Goal: Information Seeking & Learning: Find specific fact

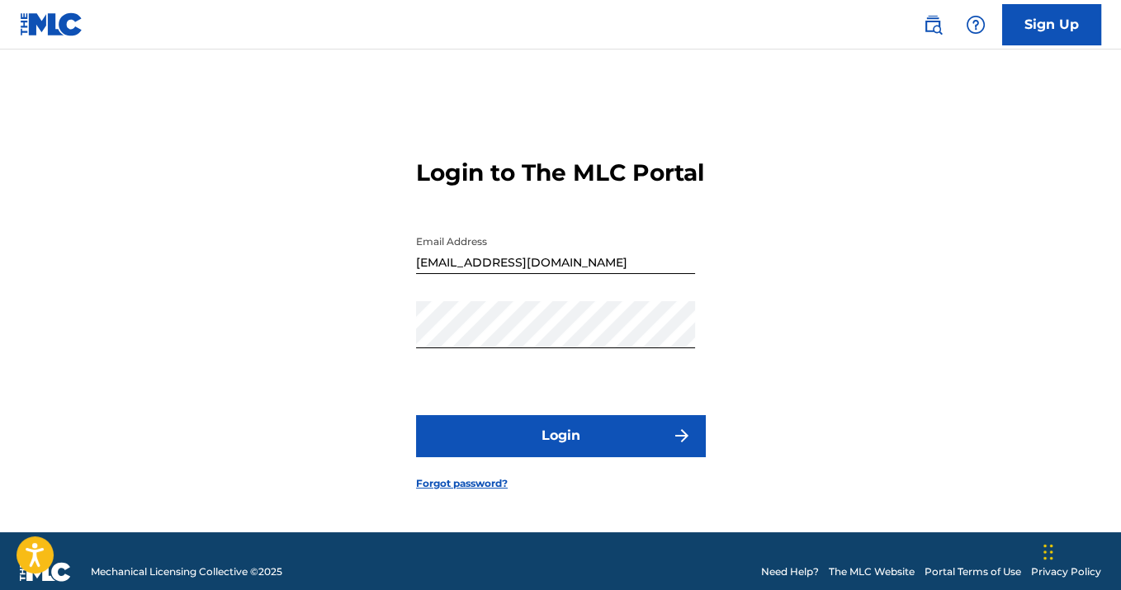
click at [562, 451] on button "Login" at bounding box center [560, 435] width 289 height 41
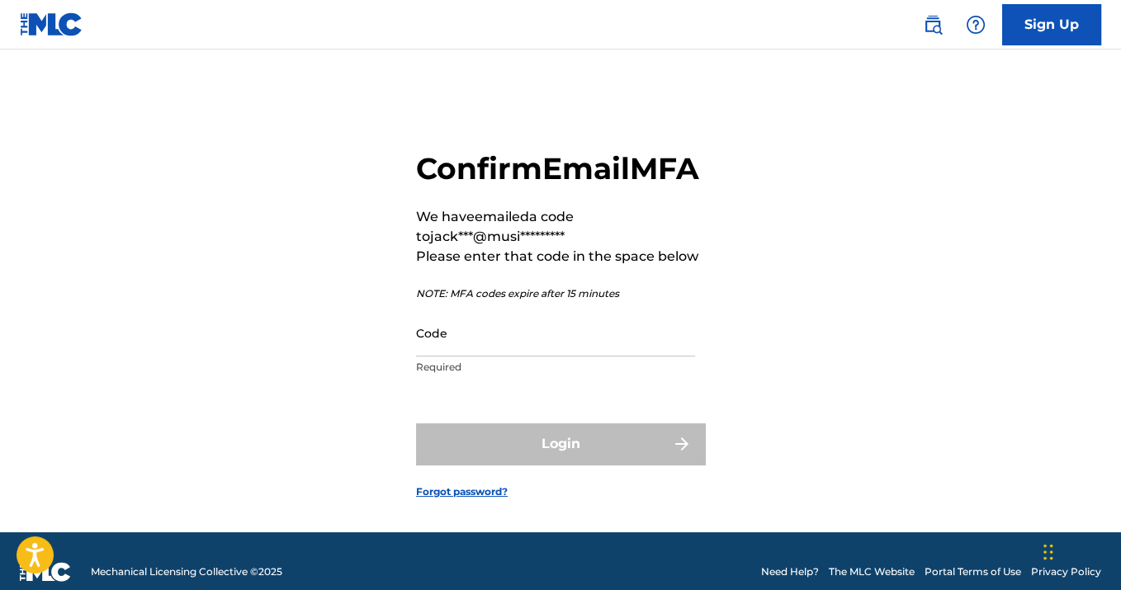
click at [500, 357] on input "Code" at bounding box center [555, 333] width 279 height 47
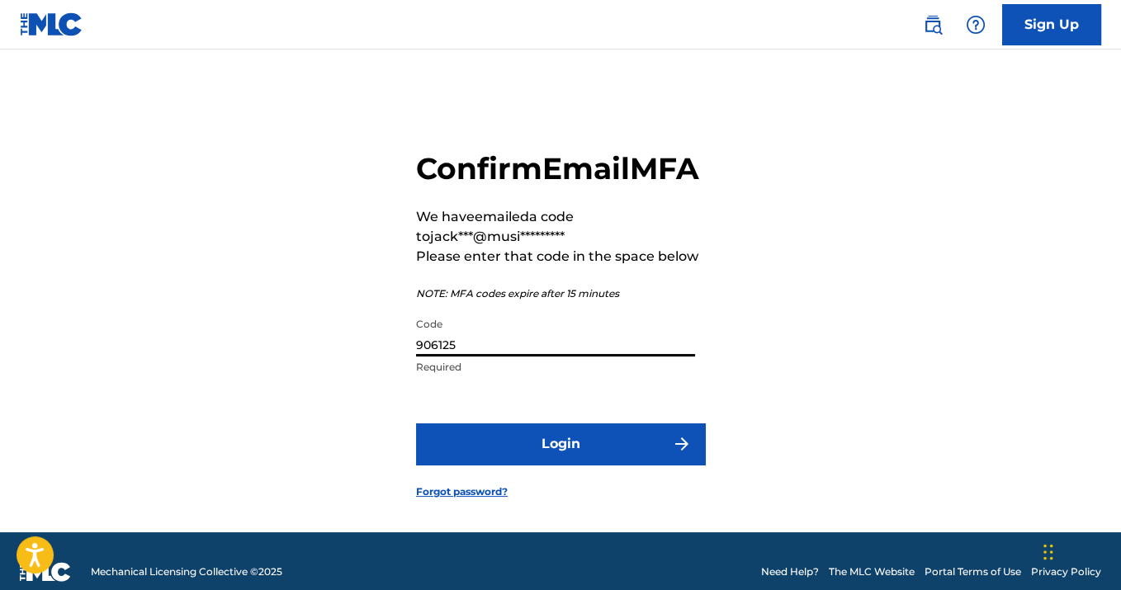
type input "906125"
click at [597, 465] on button "Login" at bounding box center [560, 444] width 289 height 41
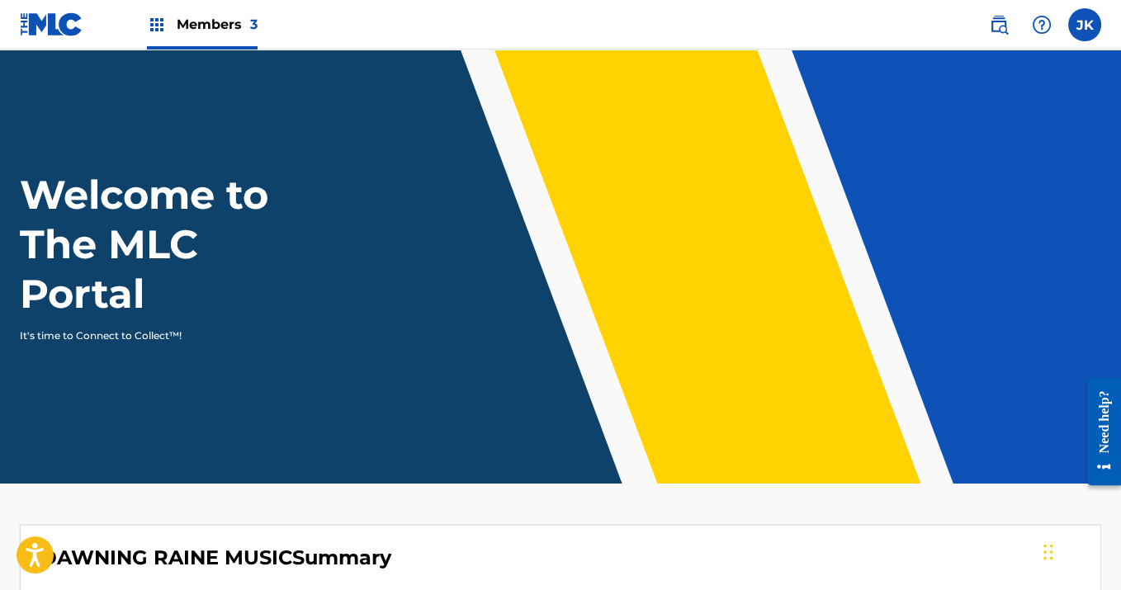
click at [210, 19] on span "Members 3" at bounding box center [217, 24] width 81 height 19
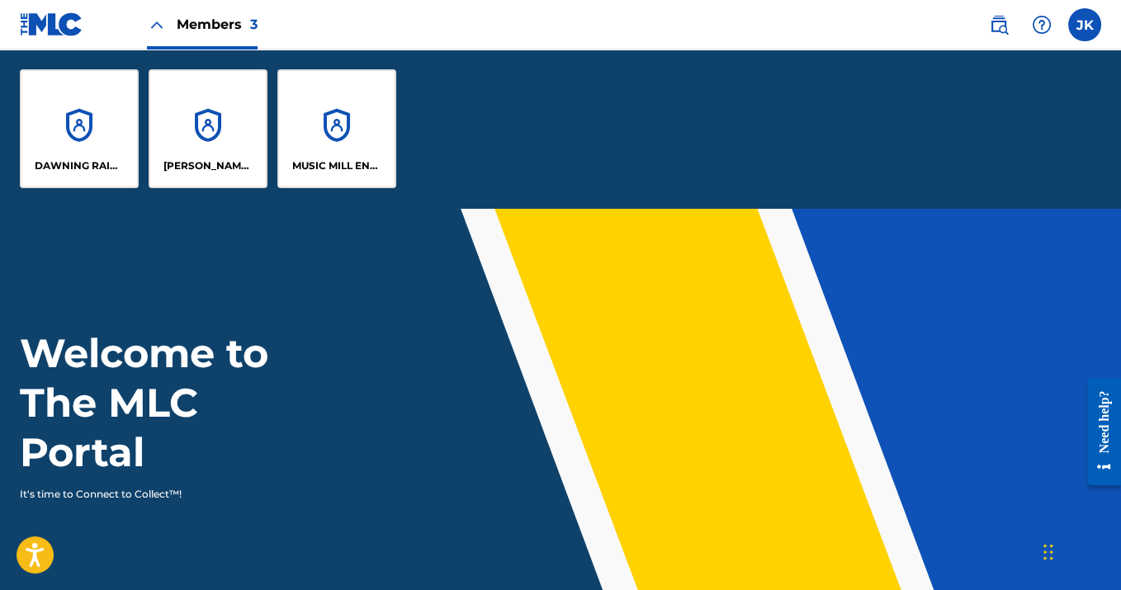
click at [328, 177] on div "MUSIC MILL ENTERTAINMENT" at bounding box center [336, 128] width 119 height 119
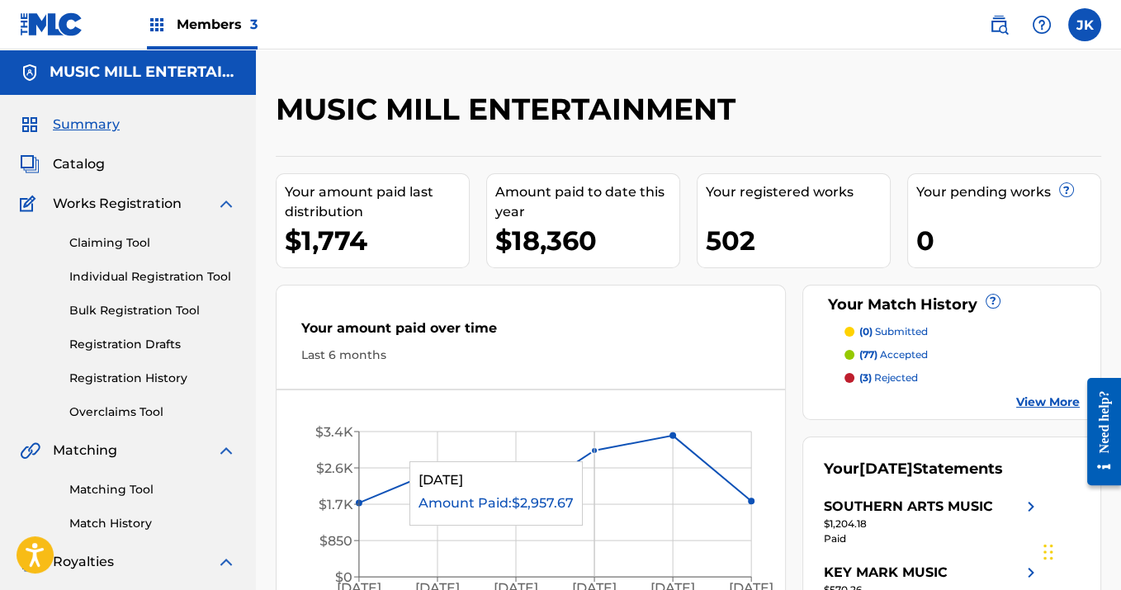
click at [88, 165] on span "Catalog" at bounding box center [79, 164] width 52 height 20
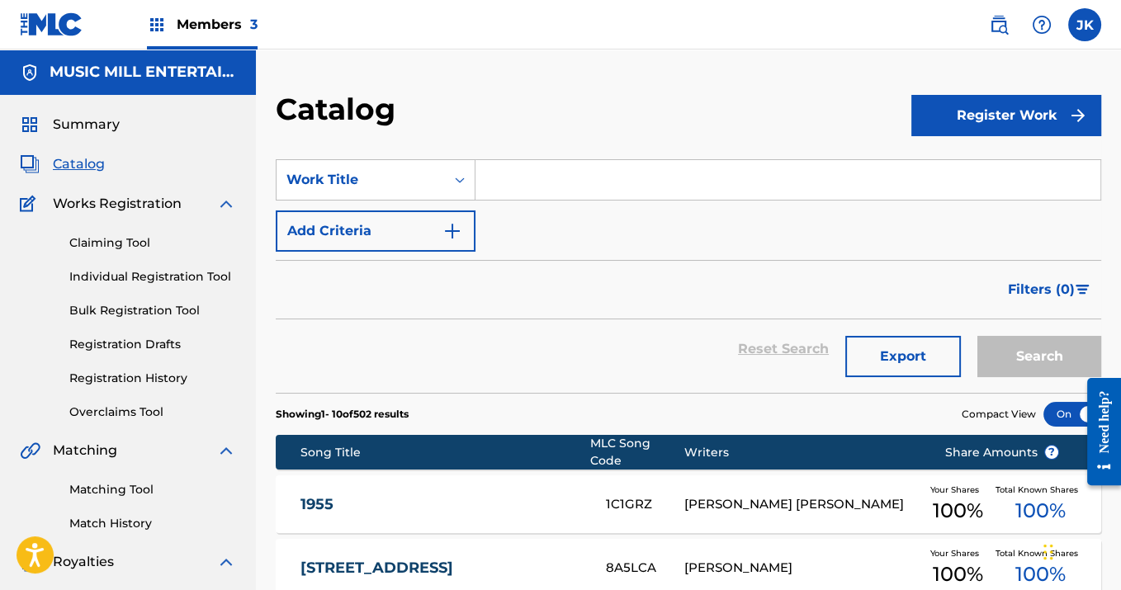
click at [531, 178] on input "Search Form" at bounding box center [788, 180] width 625 height 40
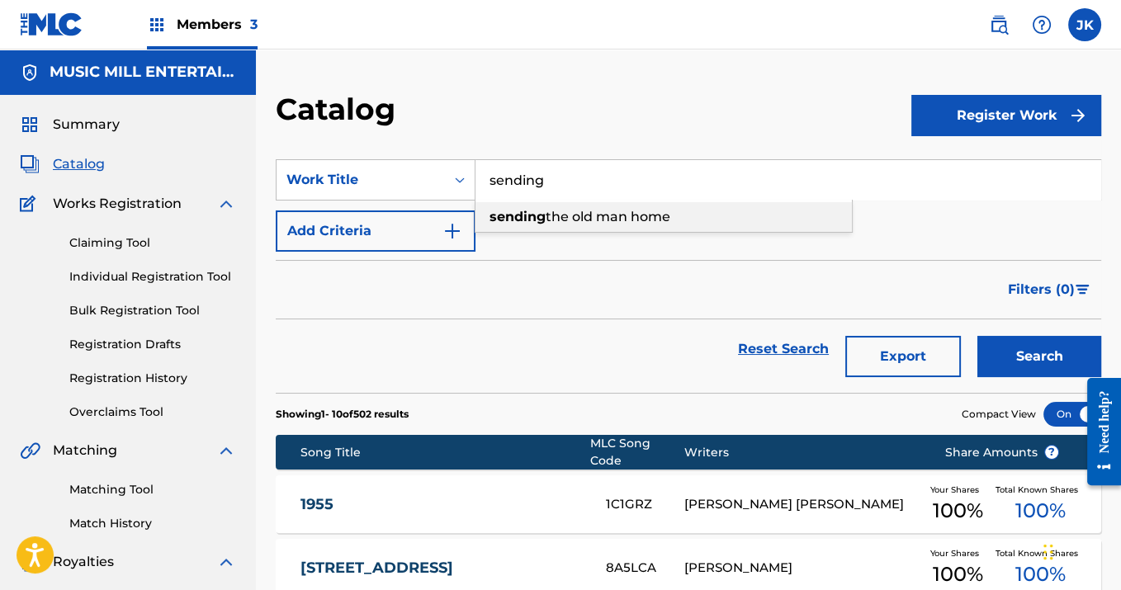
click at [678, 222] on div "sending the old man home" at bounding box center [664, 217] width 377 height 30
type input "sending the old man home"
click at [1072, 353] on button "Search" at bounding box center [1040, 356] width 124 height 41
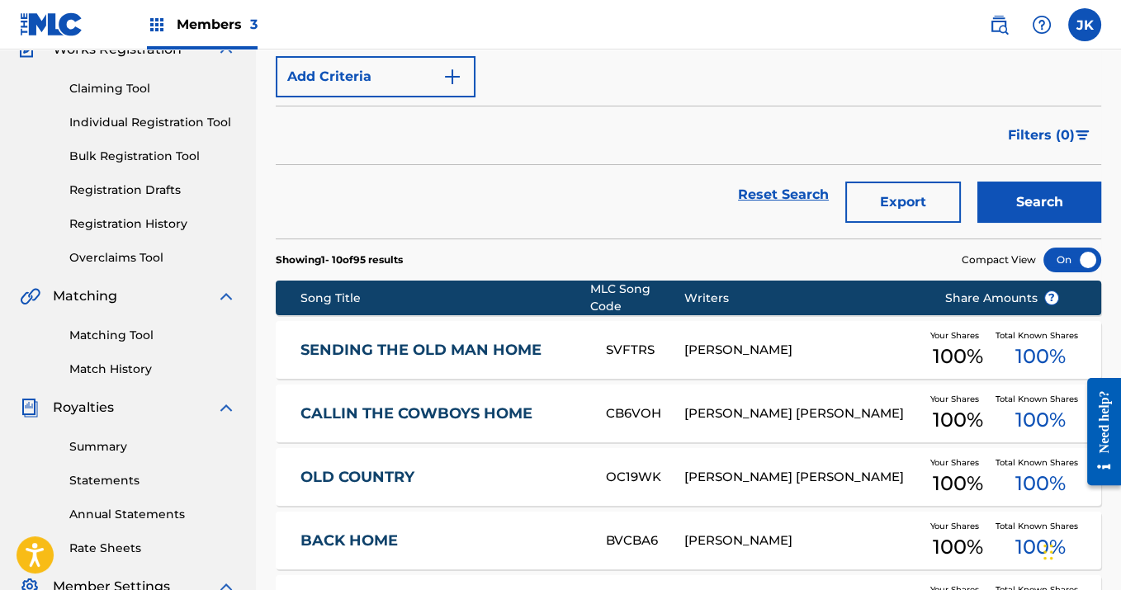
scroll to position [155, 0]
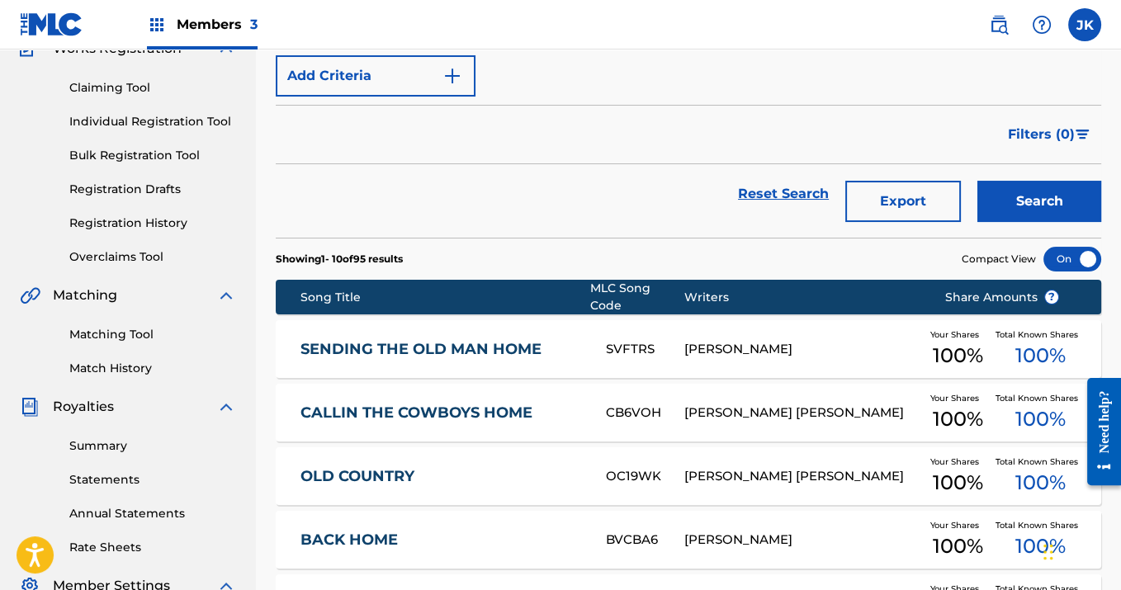
click at [566, 340] on link "SENDING THE OLD MAN HOME" at bounding box center [442, 349] width 283 height 19
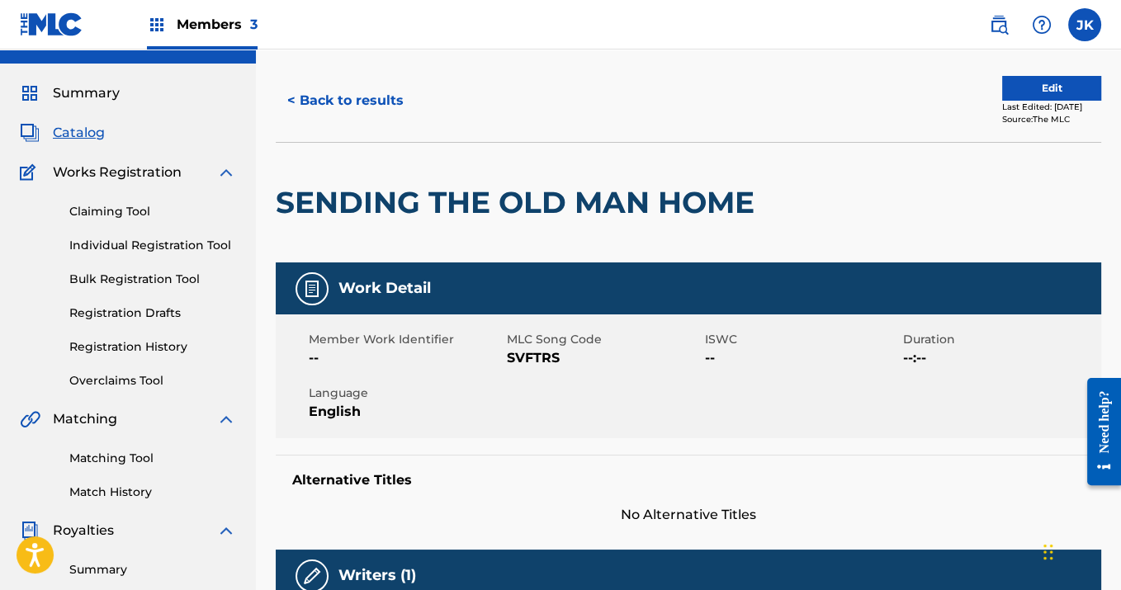
scroll to position [28, 0]
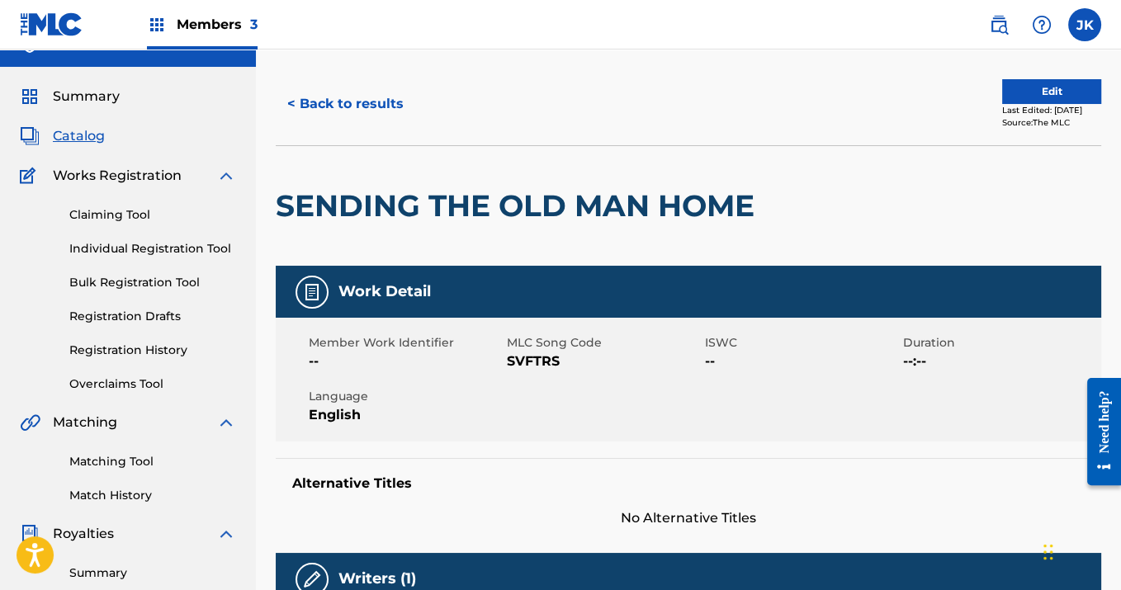
drag, startPoint x: 851, startPoint y: 222, endPoint x: 962, endPoint y: 184, distance: 117.0
click at [962, 184] on div "SENDING THE OLD MAN HOME" at bounding box center [689, 205] width 826 height 121
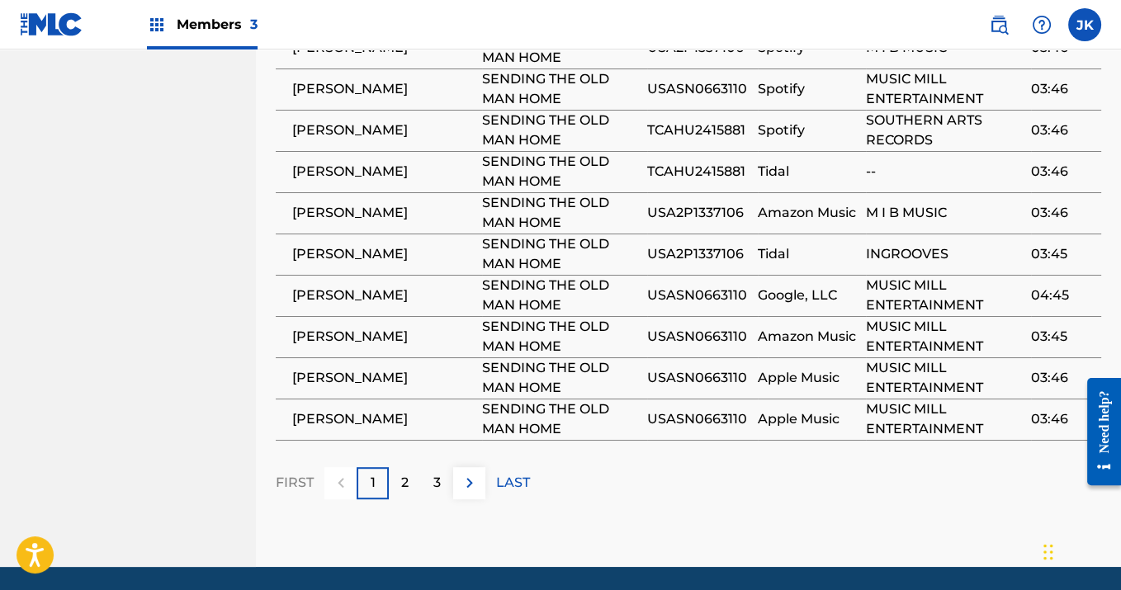
scroll to position [1177, 0]
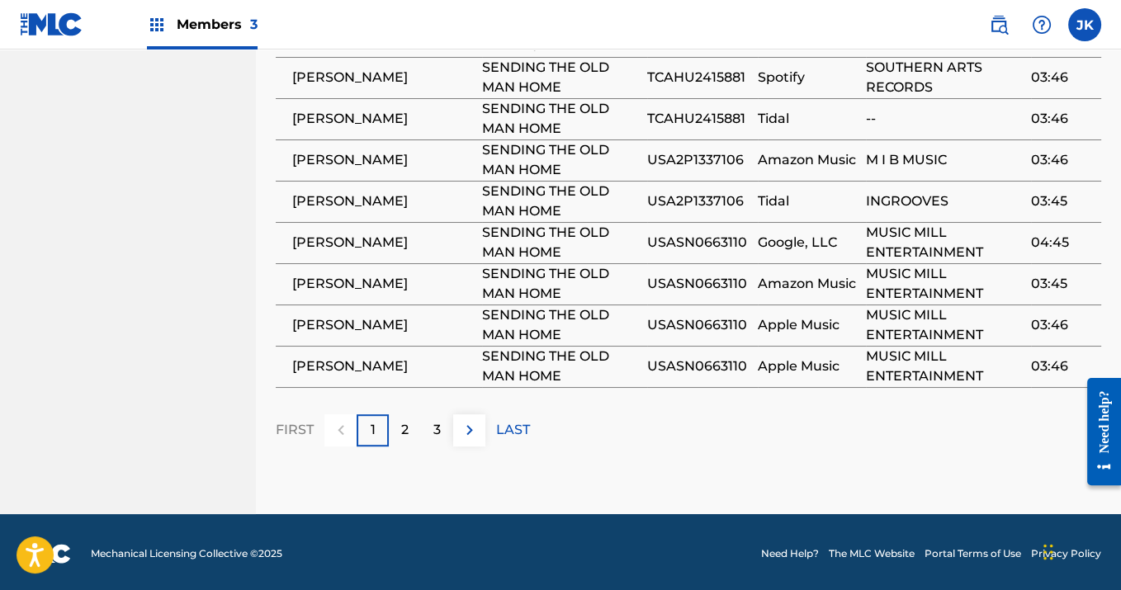
drag, startPoint x: 1126, startPoint y: 93, endPoint x: 30, endPoint y: 130, distance: 1096.4
click at [472, 428] on img at bounding box center [470, 430] width 20 height 20
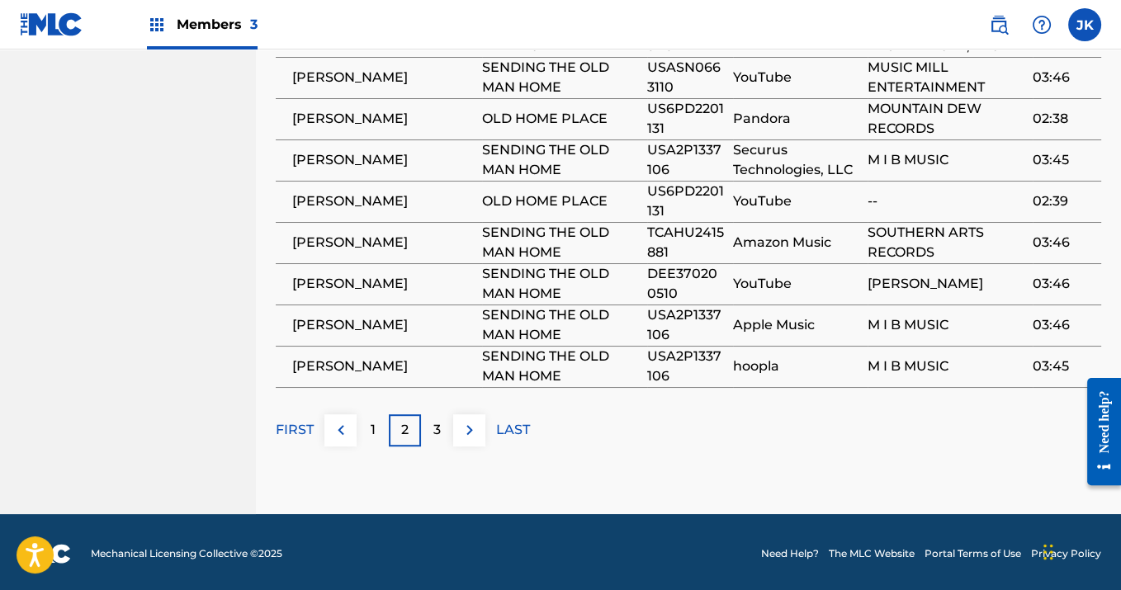
click at [471, 434] on img at bounding box center [470, 430] width 20 height 20
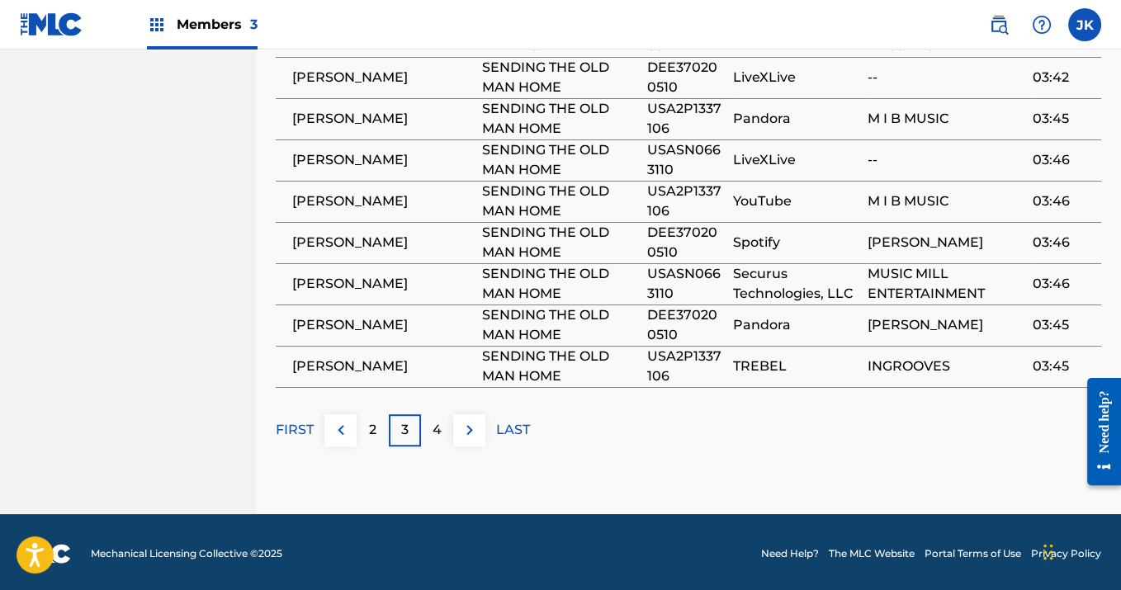
click at [468, 434] on img at bounding box center [470, 430] width 20 height 20
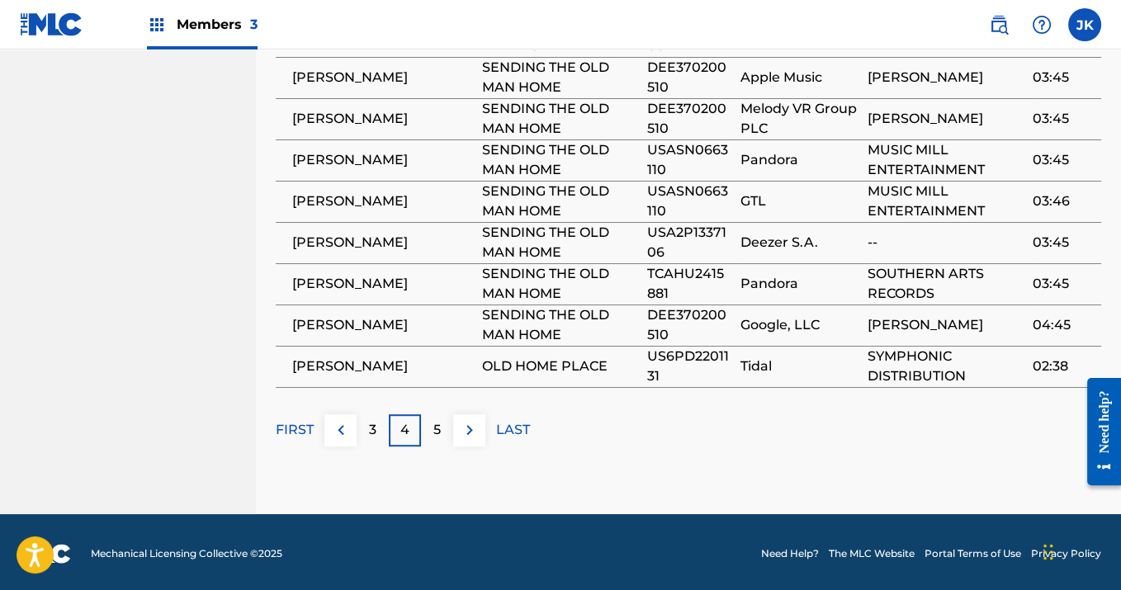
click at [468, 434] on img at bounding box center [470, 430] width 20 height 20
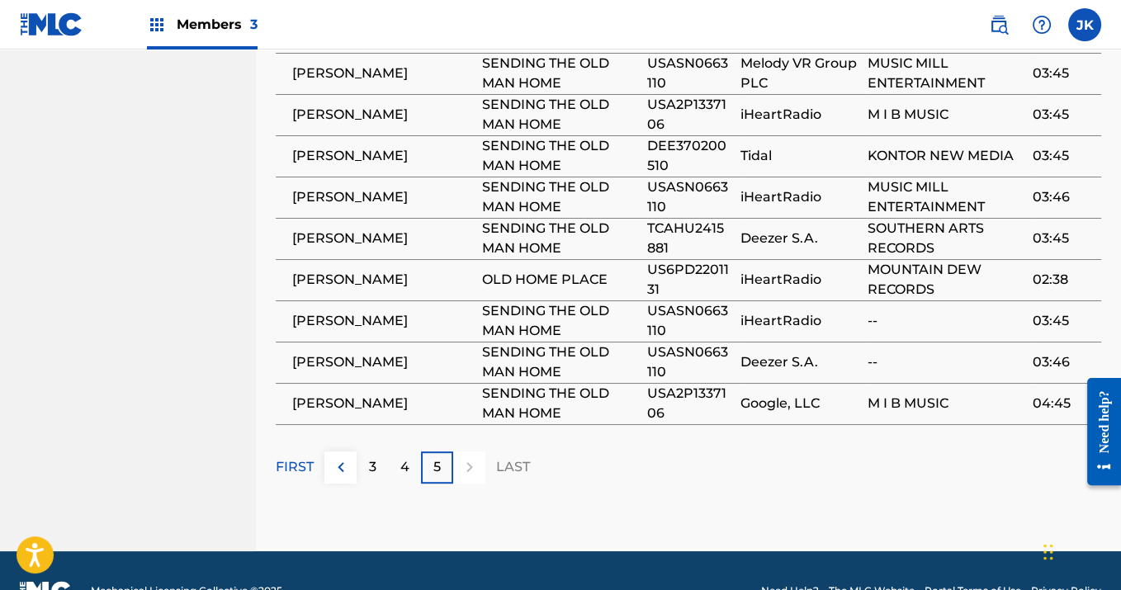
scroll to position [1107, 0]
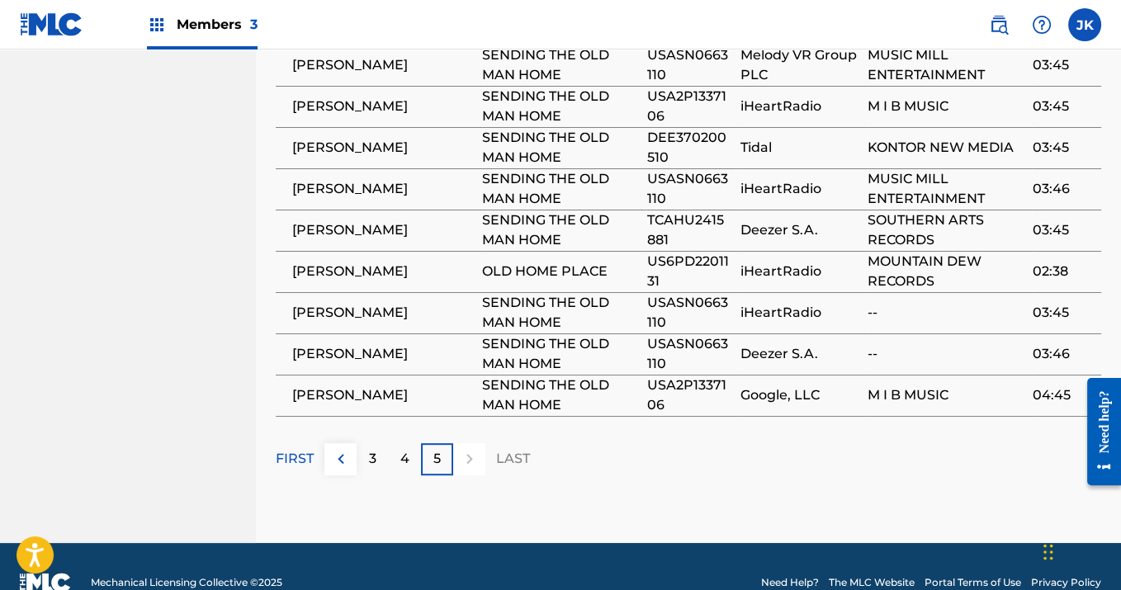
drag, startPoint x: 1124, startPoint y: 304, endPoint x: 21, endPoint y: 113, distance: 1119.6
click at [345, 453] on img at bounding box center [341, 459] width 20 height 20
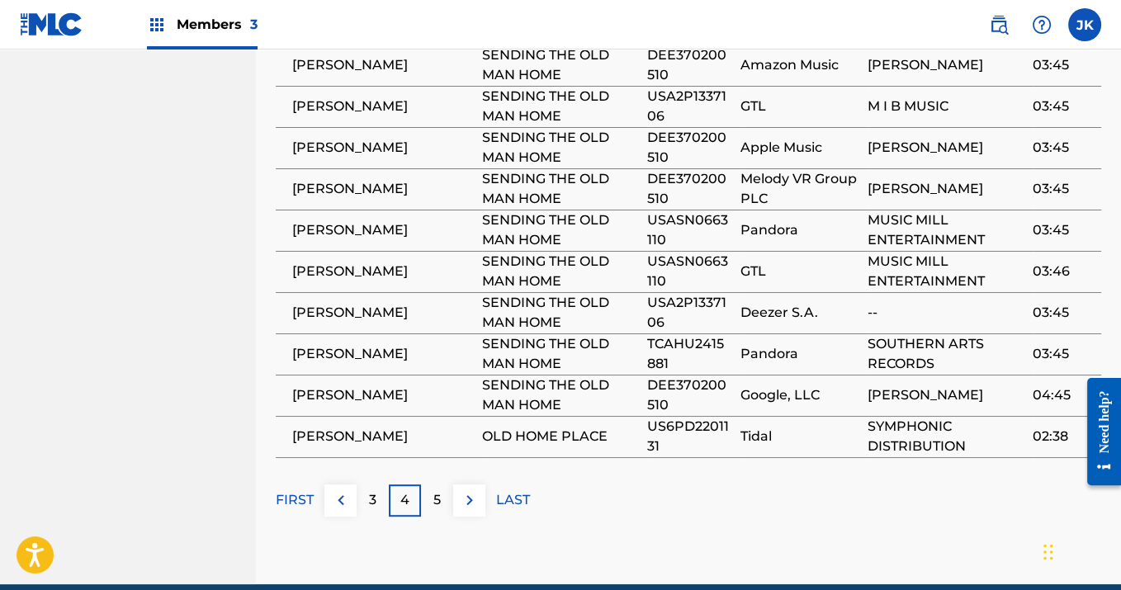
click at [339, 495] on img at bounding box center [341, 501] width 20 height 20
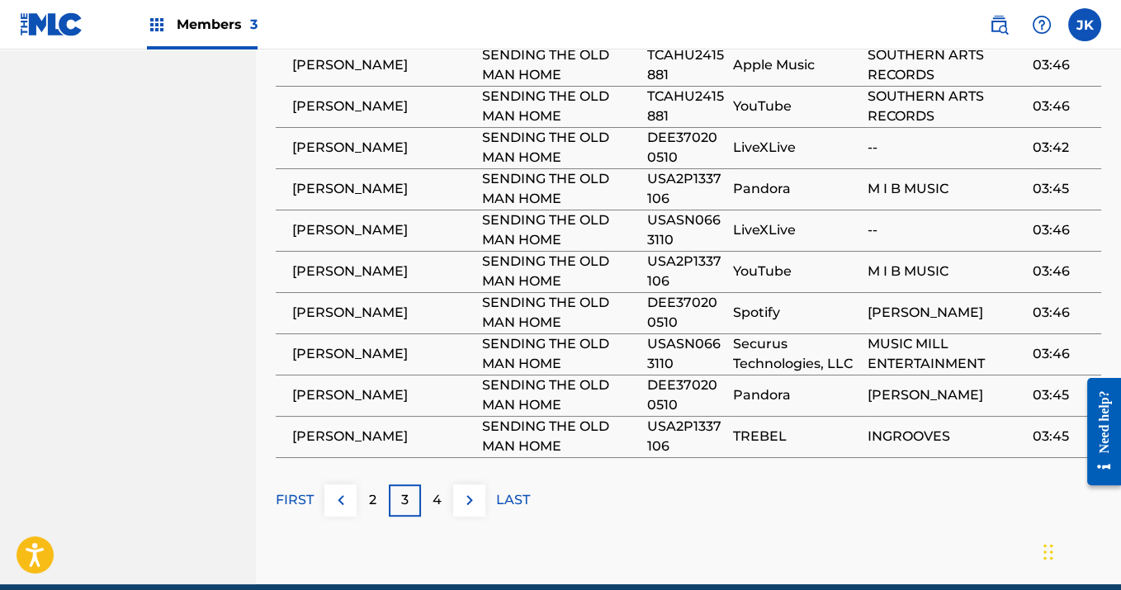
click at [339, 500] on img at bounding box center [341, 501] width 20 height 20
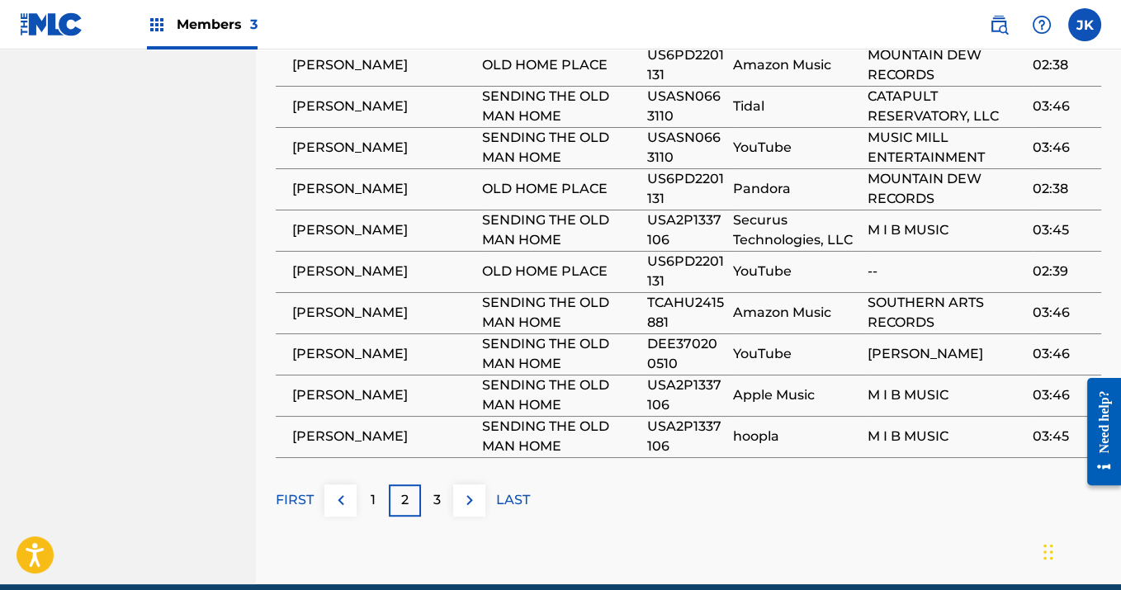
click at [369, 499] on div "1" at bounding box center [373, 501] width 32 height 32
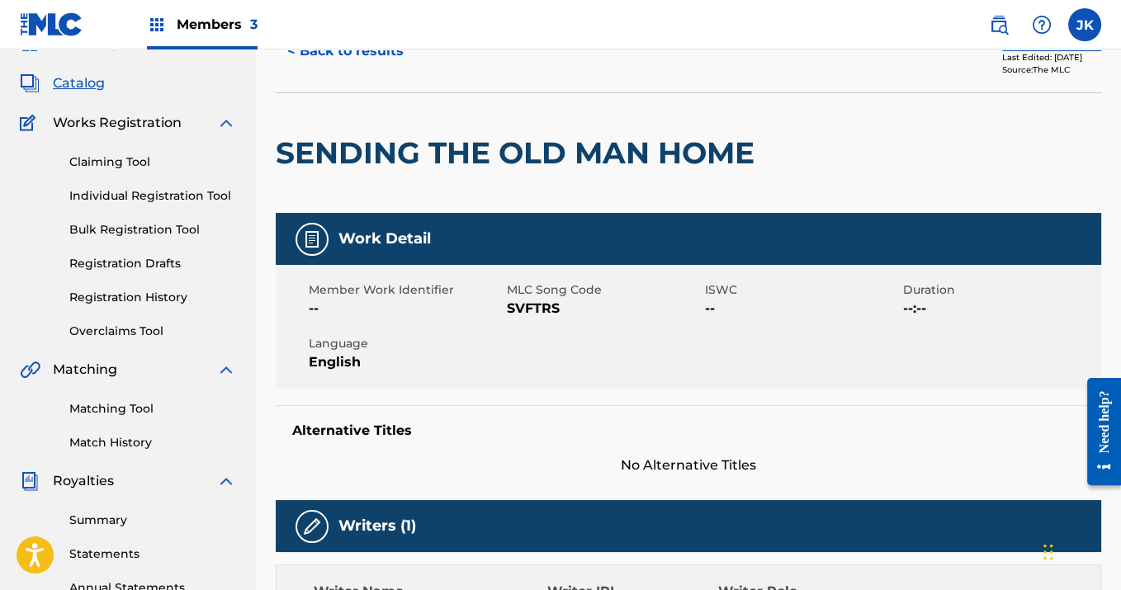
scroll to position [0, 0]
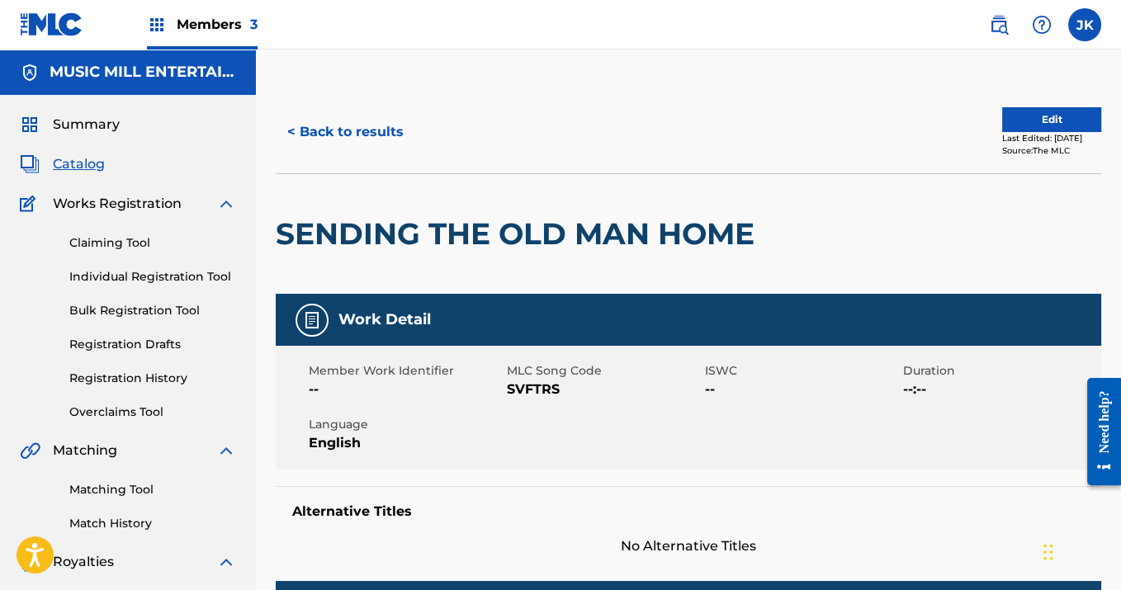
click at [1043, 125] on button "Edit" at bounding box center [1052, 119] width 99 height 25
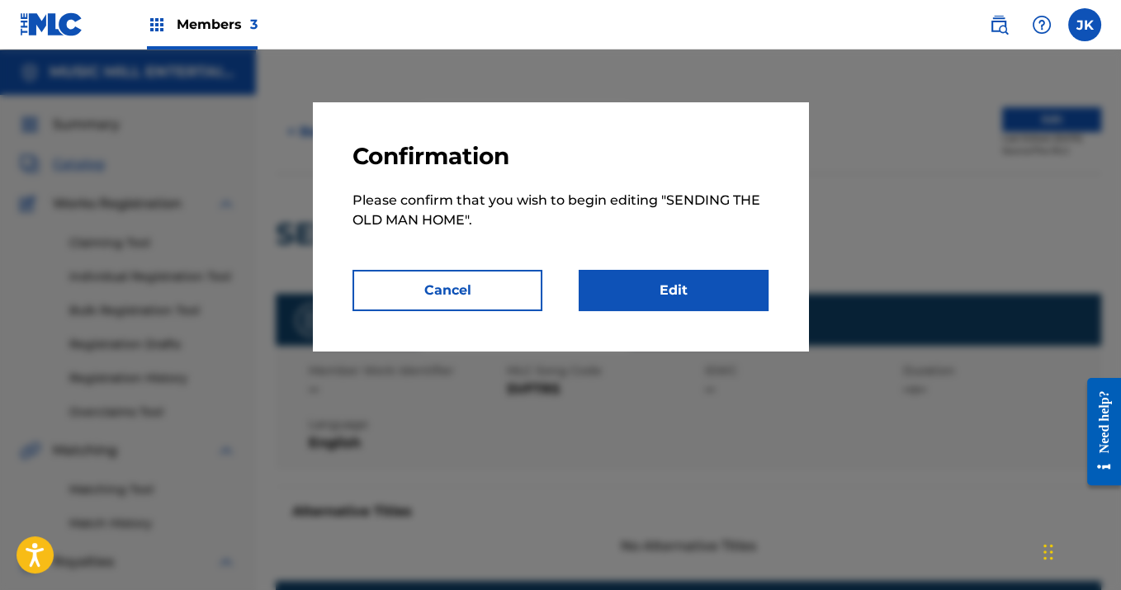
click at [507, 287] on button "Cancel" at bounding box center [448, 290] width 190 height 41
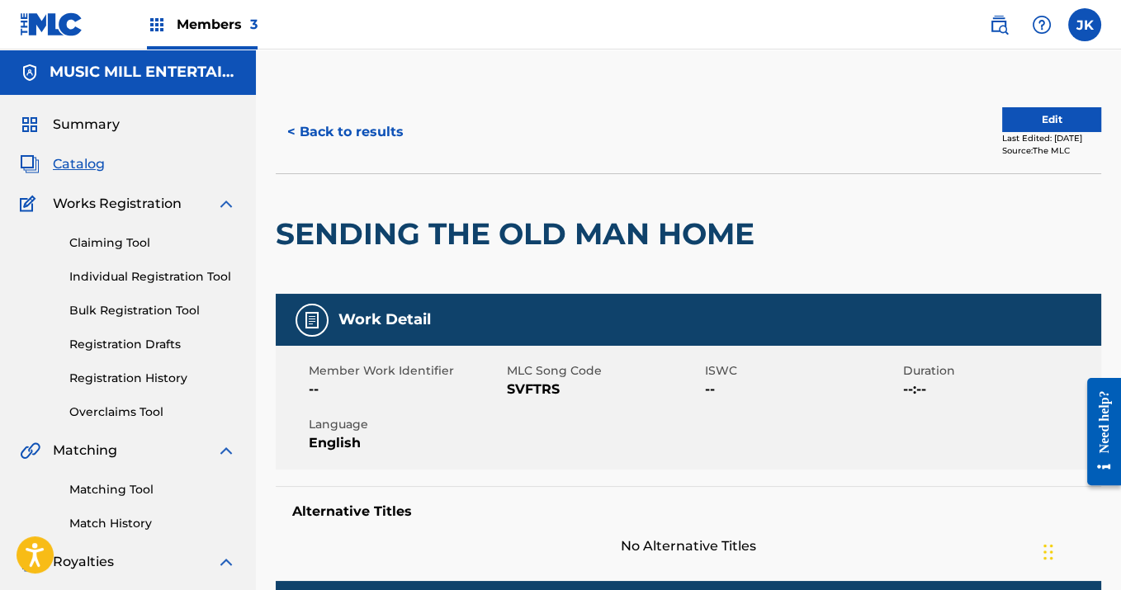
click at [359, 322] on h5 "Work Detail" at bounding box center [385, 319] width 92 height 19
click at [96, 123] on span "Summary" at bounding box center [86, 125] width 67 height 20
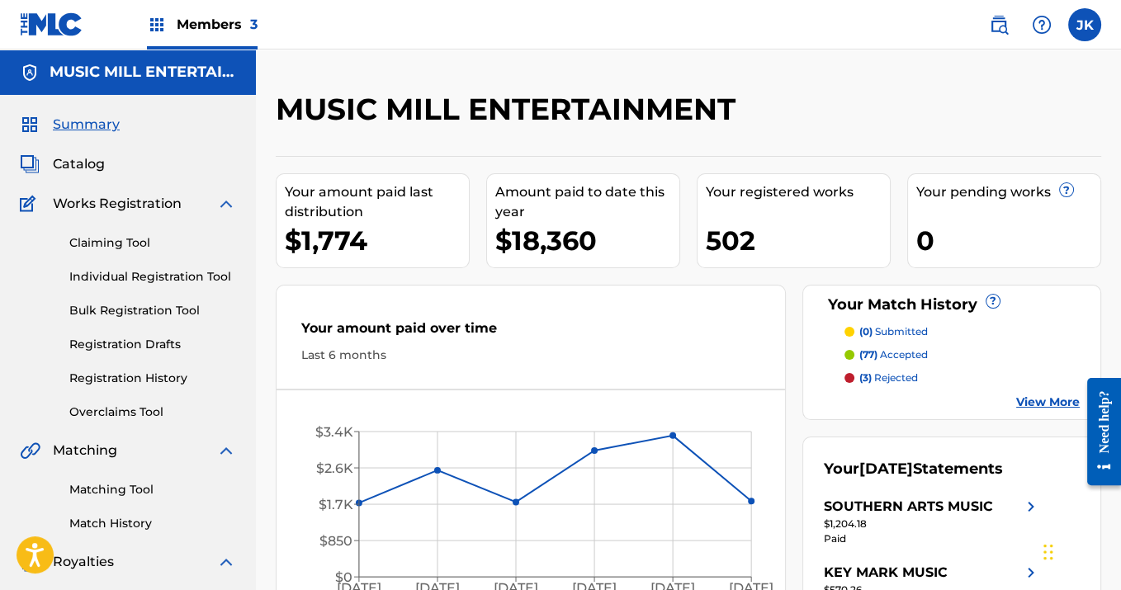
click at [86, 122] on span "Summary" at bounding box center [86, 125] width 67 height 20
click at [81, 164] on span "Catalog" at bounding box center [79, 164] width 52 height 20
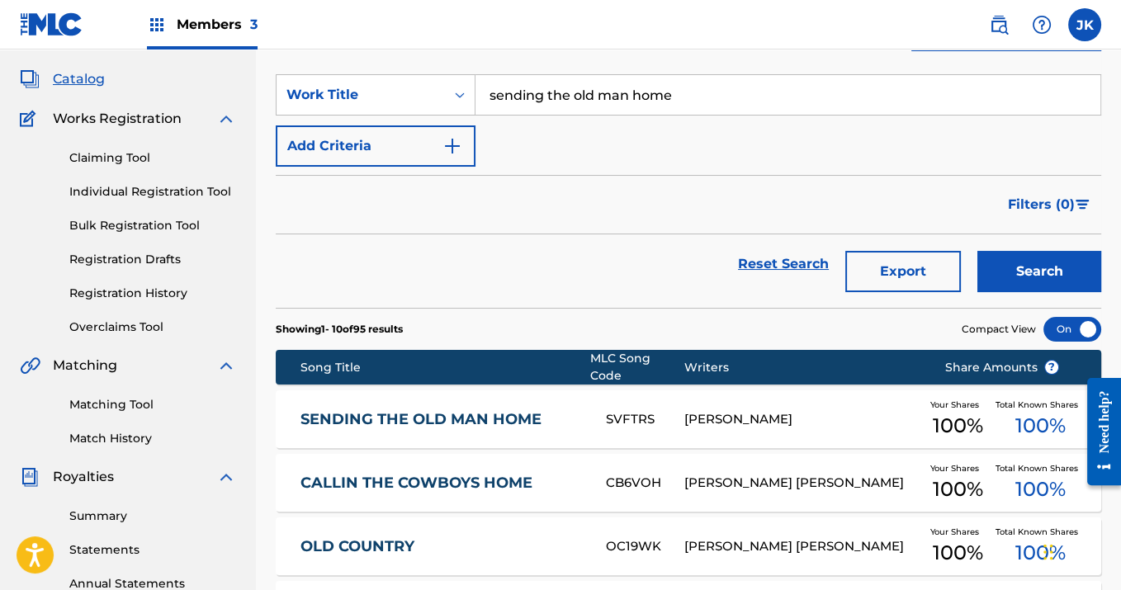
scroll to position [121, 0]
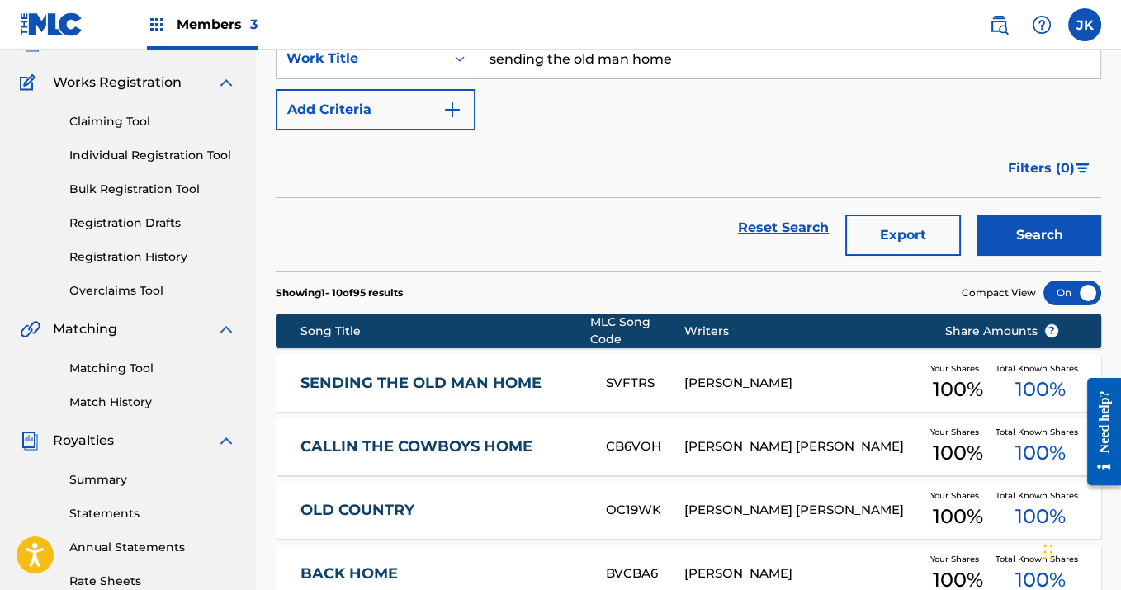
click at [562, 375] on link "SENDING THE OLD MAN HOME" at bounding box center [442, 383] width 283 height 19
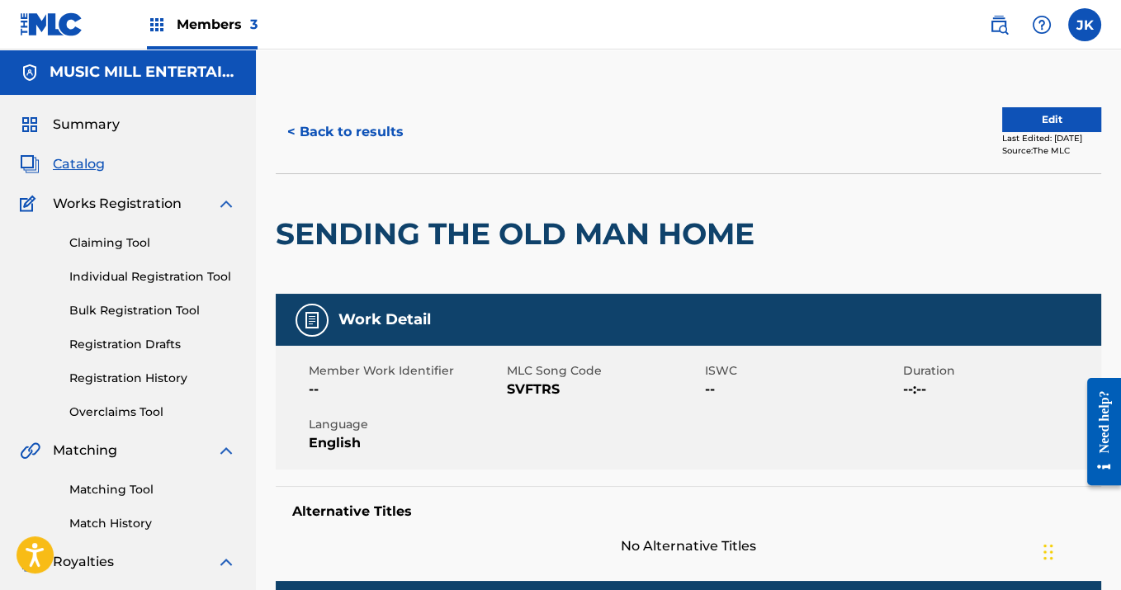
click at [88, 170] on span "Catalog" at bounding box center [79, 164] width 52 height 20
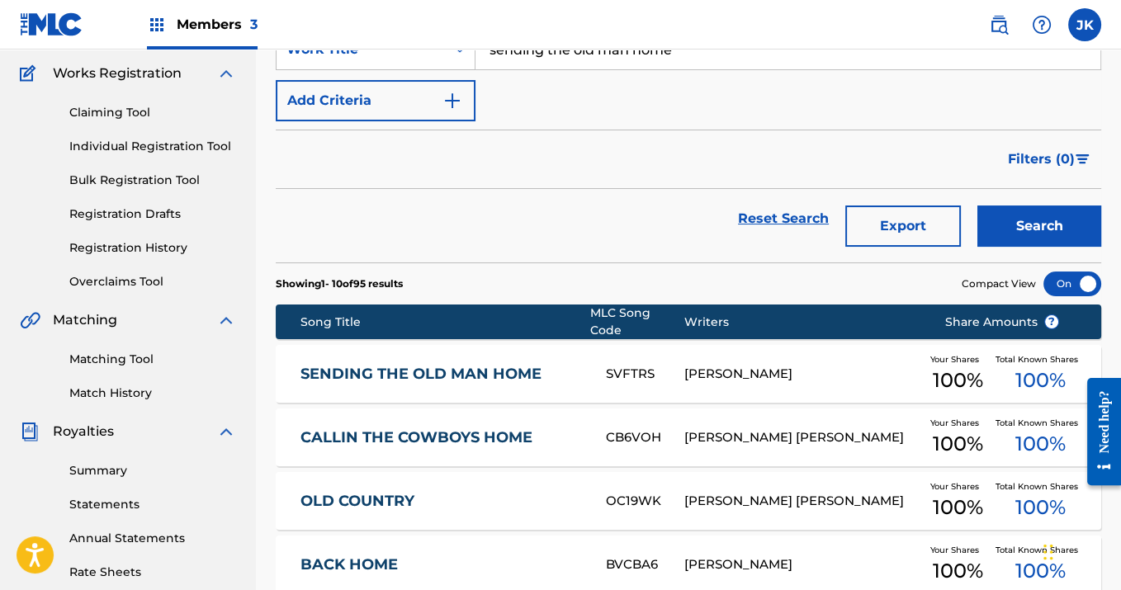
scroll to position [128, 0]
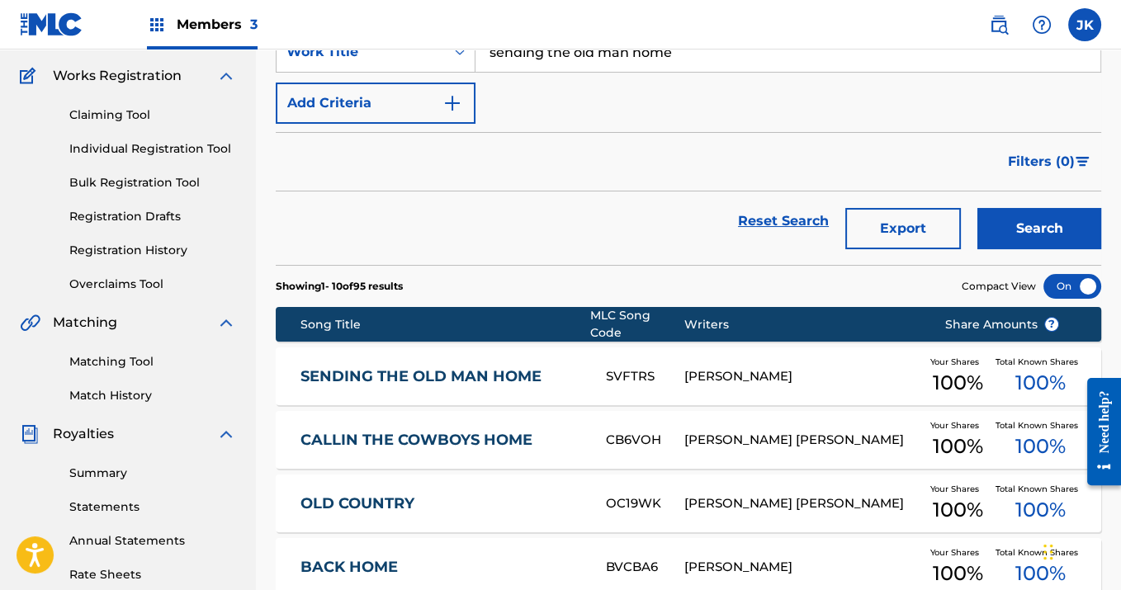
click at [1004, 288] on span "Compact View" at bounding box center [999, 286] width 74 height 15
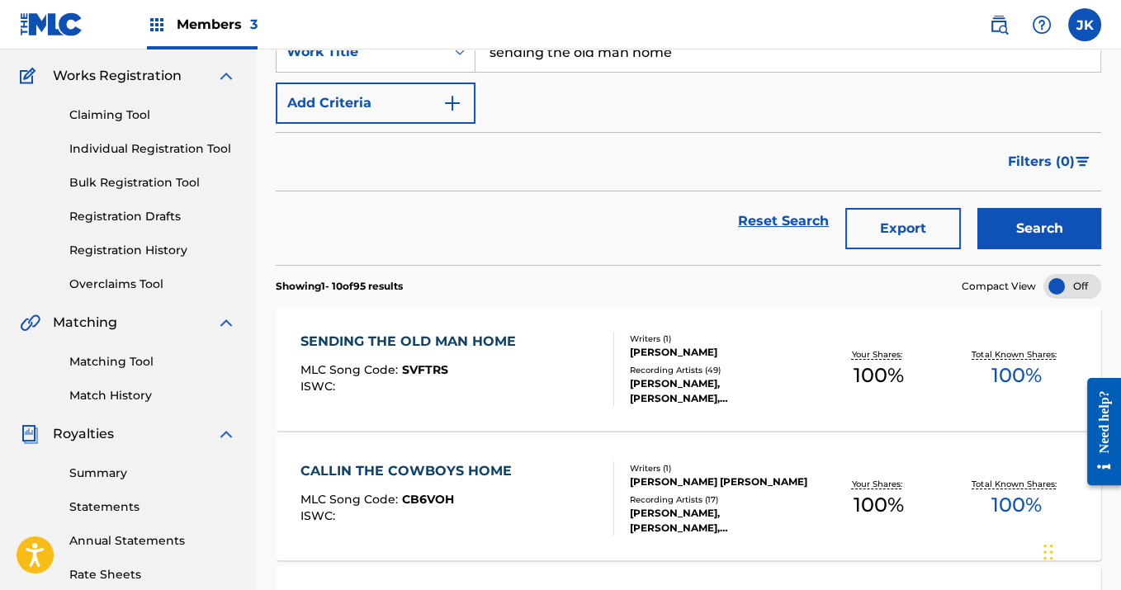
drag, startPoint x: 521, startPoint y: 353, endPoint x: 576, endPoint y: 235, distance: 130.4
click at [576, 235] on div "Reset Search Export Search" at bounding box center [689, 221] width 826 height 59
click at [591, 358] on div "SENDING THE OLD MAN HOME MLC Song Code : SVFTRS ISWC :" at bounding box center [458, 369] width 314 height 74
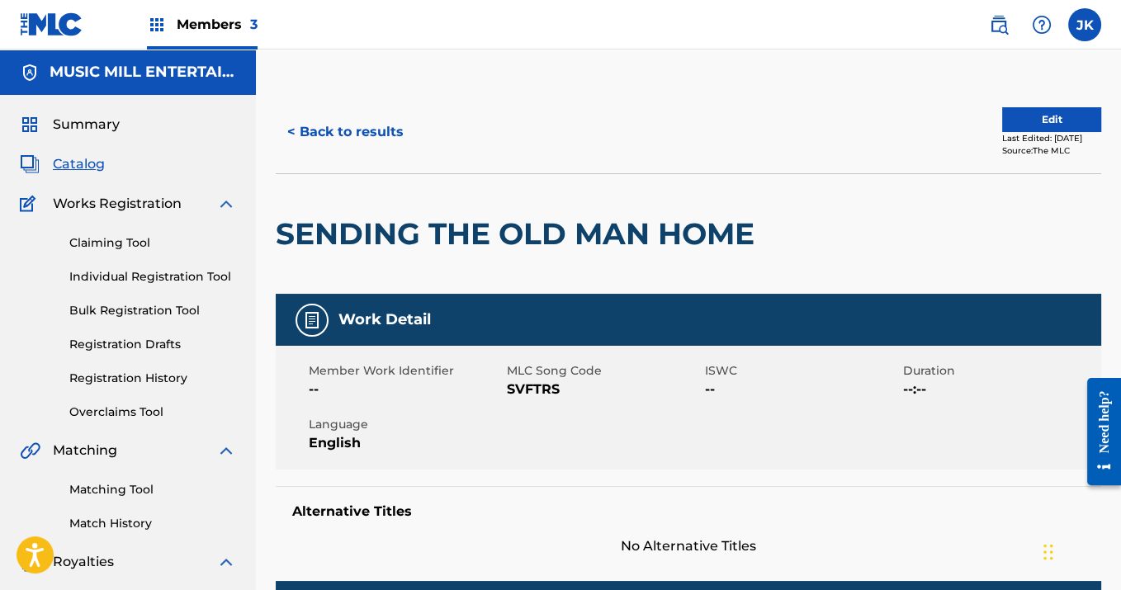
scroll to position [128, 0]
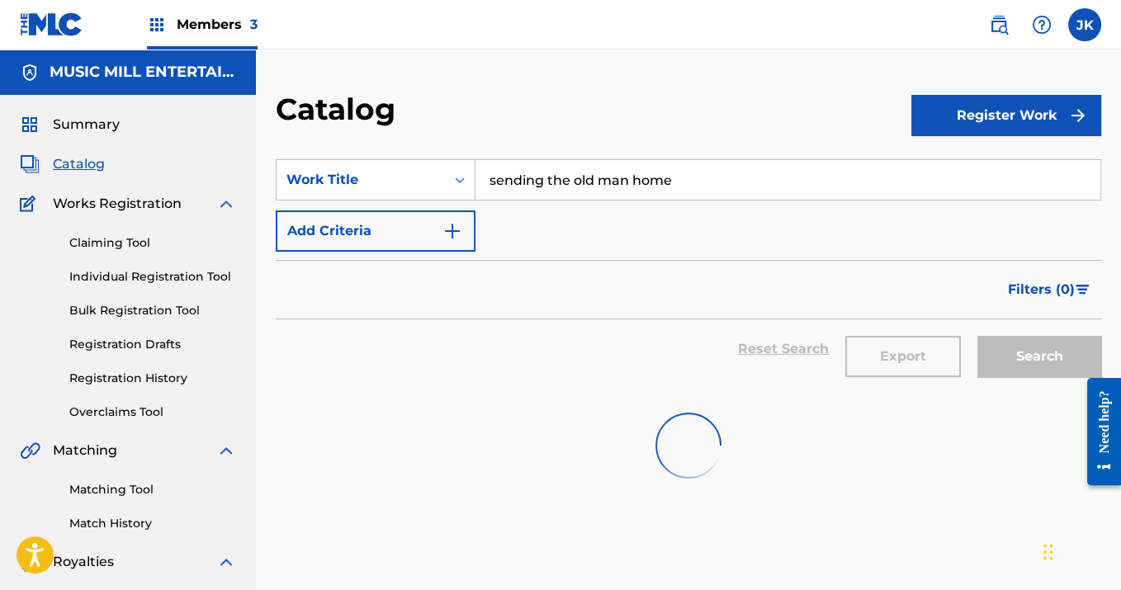
scroll to position [155, 0]
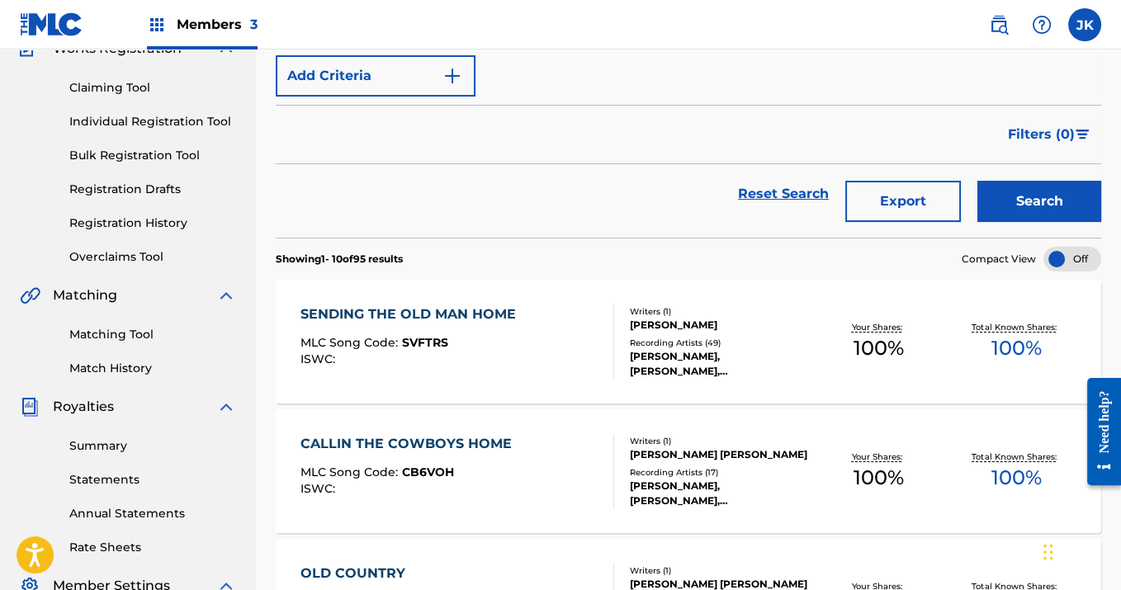
click at [1083, 19] on label at bounding box center [1085, 24] width 33 height 33
click at [1085, 25] on input "JK [PERSON_NAME] [EMAIL_ADDRESS][DOMAIN_NAME] Notification Preferences Profile …" at bounding box center [1085, 25] width 0 height 0
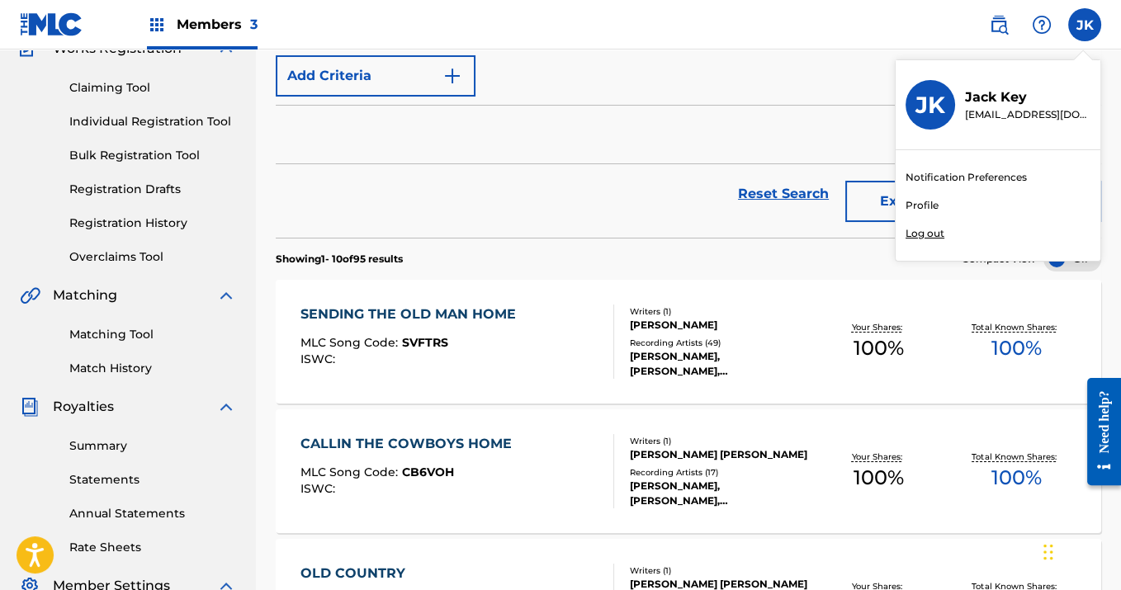
click at [934, 232] on p "Log out" at bounding box center [925, 233] width 39 height 15
click at [1085, 25] on input "JK [PERSON_NAME] [EMAIL_ADDRESS][DOMAIN_NAME] Notification Preferences Profile …" at bounding box center [1085, 25] width 0 height 0
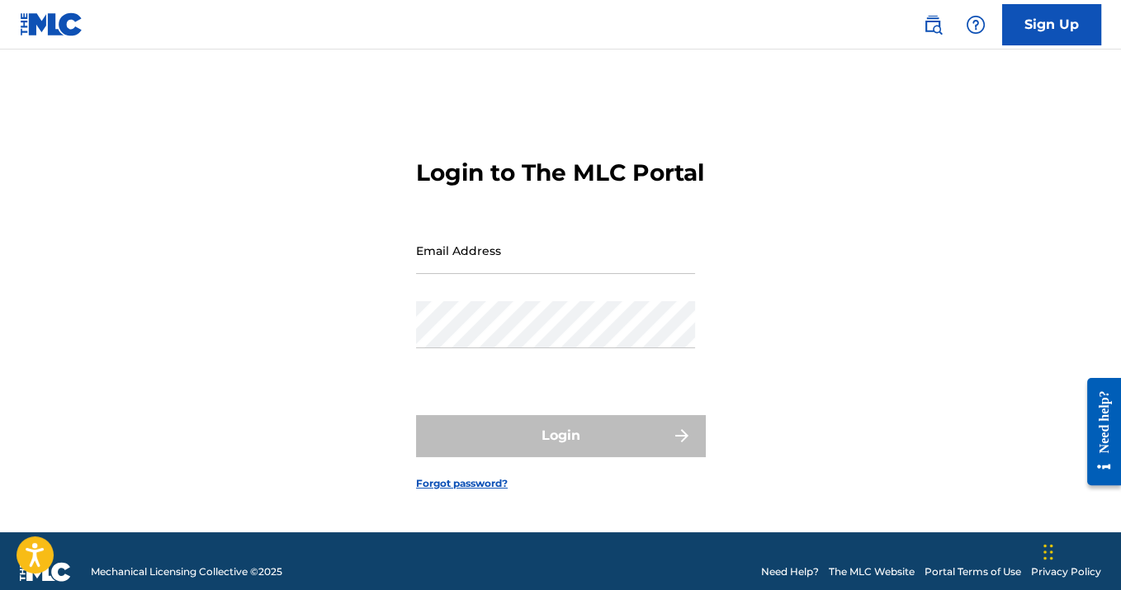
type input "[EMAIL_ADDRESS][DOMAIN_NAME]"
